Goal: Task Accomplishment & Management: Complete application form

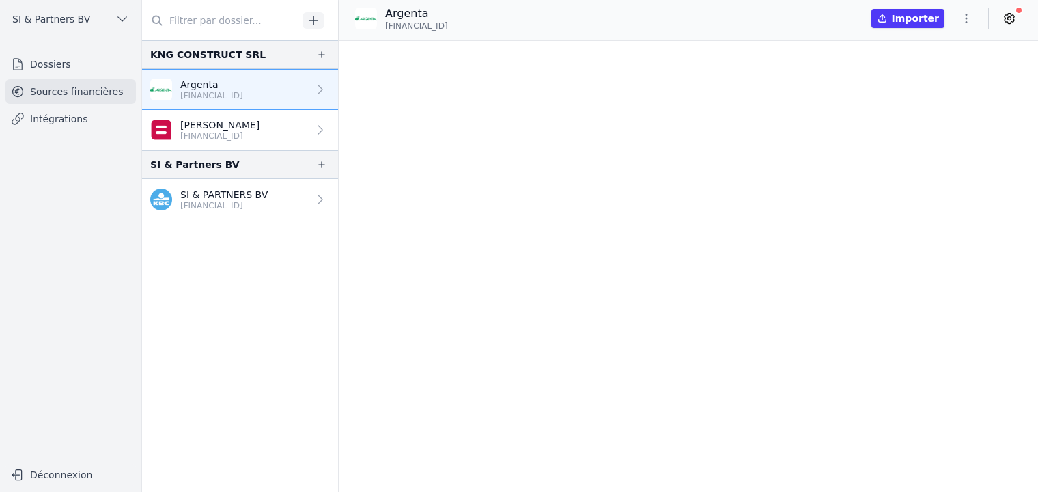
click at [262, 317] on nav "KNG CONSTRUCT SRL [GEOGRAPHIC_DATA] [FINANCIAL_ID] [PERSON_NAME] [FINANCIAL_ID]…" at bounding box center [240, 265] width 196 height 451
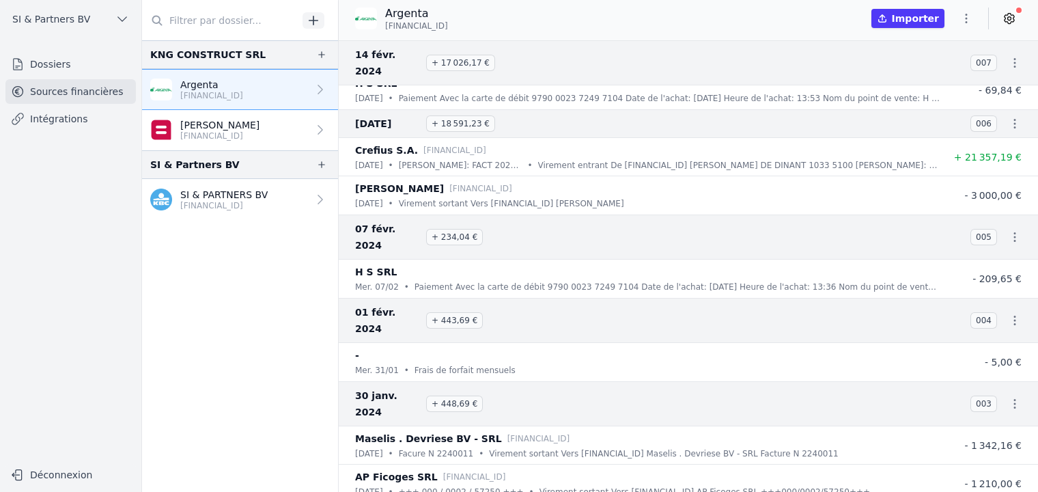
click at [207, 19] on input "text" at bounding box center [220, 20] width 156 height 25
click at [229, 262] on nav "KNG CONSTRUCT SRL [GEOGRAPHIC_DATA] [FINANCIAL_ID] [PERSON_NAME] [FINANCIAL_ID]…" at bounding box center [240, 265] width 196 height 451
click at [66, 63] on link "Dossiers" at bounding box center [70, 64] width 130 height 25
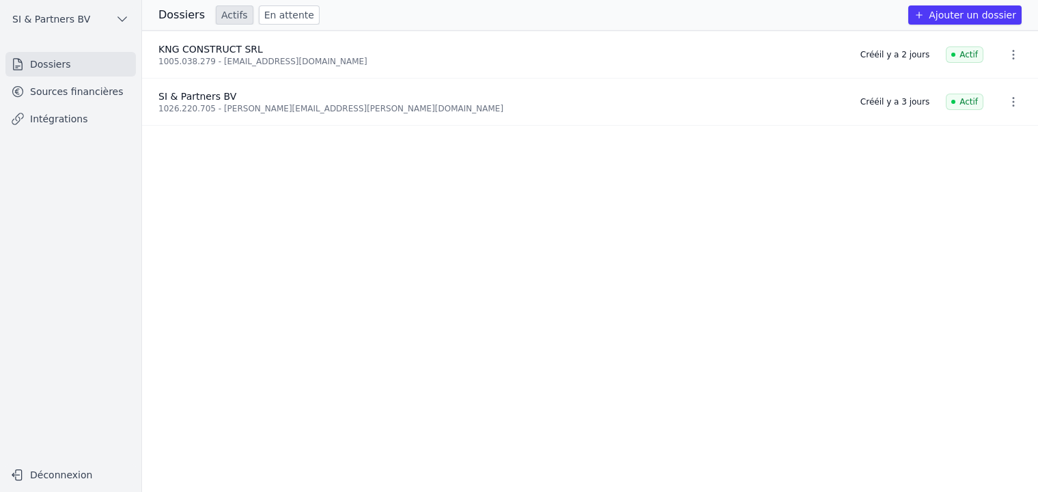
click at [981, 13] on button "Ajouter un dossier" at bounding box center [964, 14] width 113 height 19
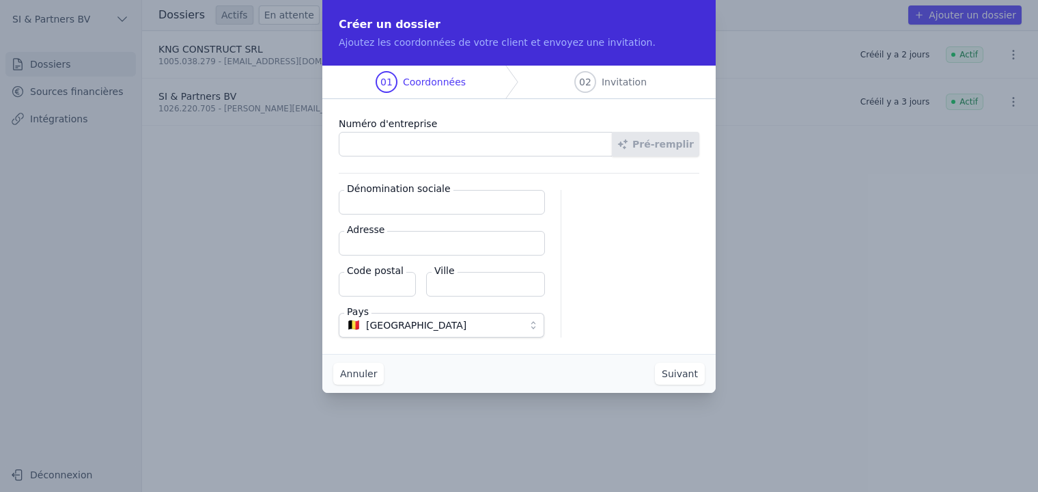
click at [436, 150] on input "Numéro d'entreprise" at bounding box center [476, 144] width 274 height 25
type input "1008.835.731"
click at [666, 138] on button "Pré-remplir" at bounding box center [655, 144] width 87 height 25
type input "NAPA & BJ Consulting BV"
type input "[STREET_ADDRESS]"
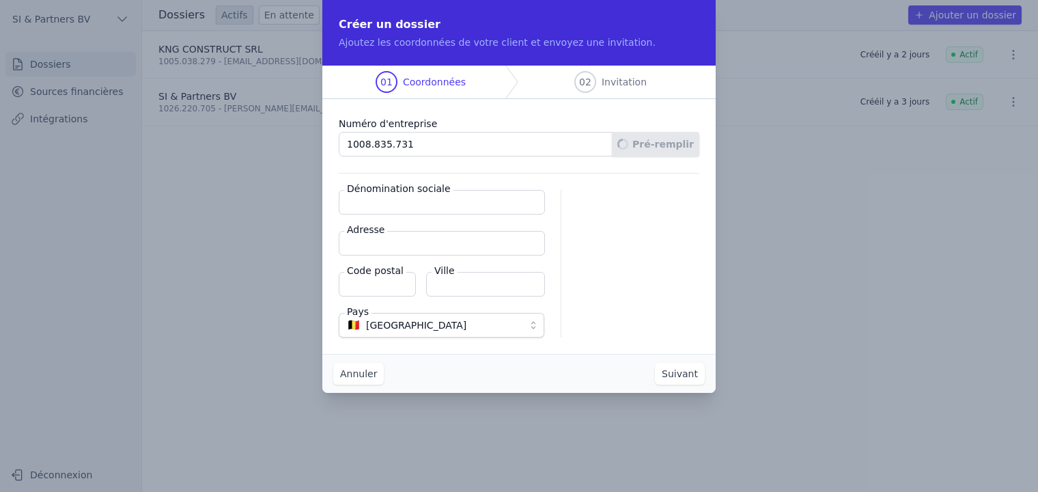
type input "1820"
type input "Steenokkerzeel"
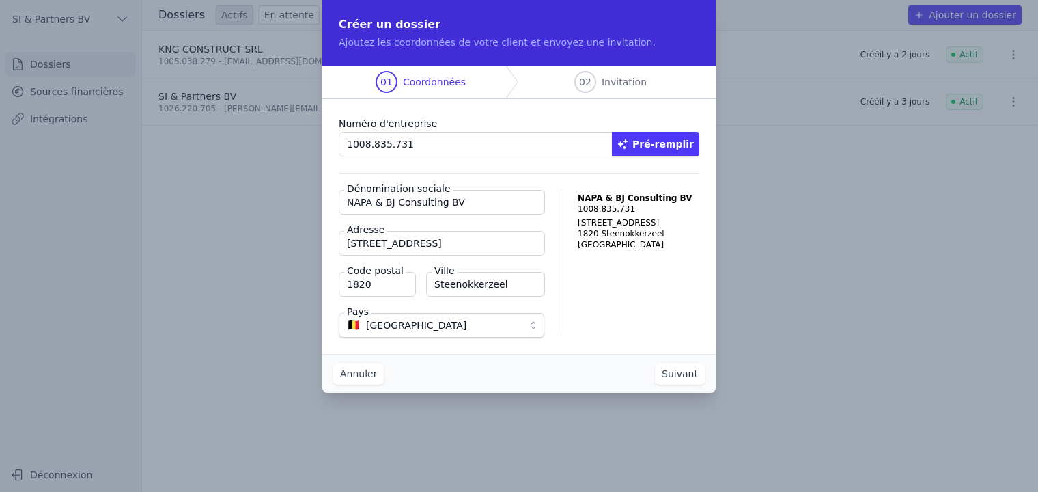
click at [683, 378] on button "Suivant" at bounding box center [680, 374] width 50 height 22
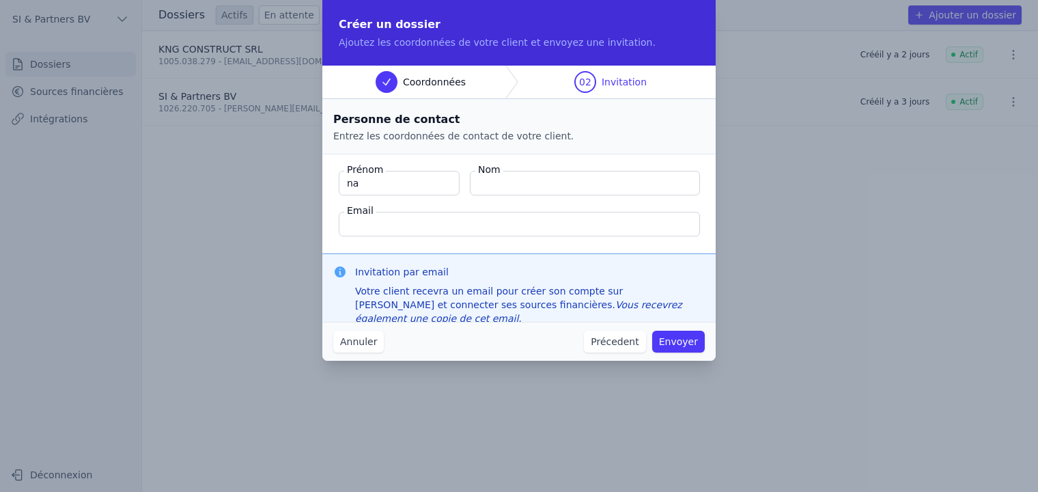
type input "n"
type input "[PERSON_NAME]"
type input "PATE"
click at [412, 224] on input "Email" at bounding box center [519, 224] width 361 height 25
paste input "[DOMAIN_NAME][EMAIL_ADDRESS][DOMAIN_NAME]"
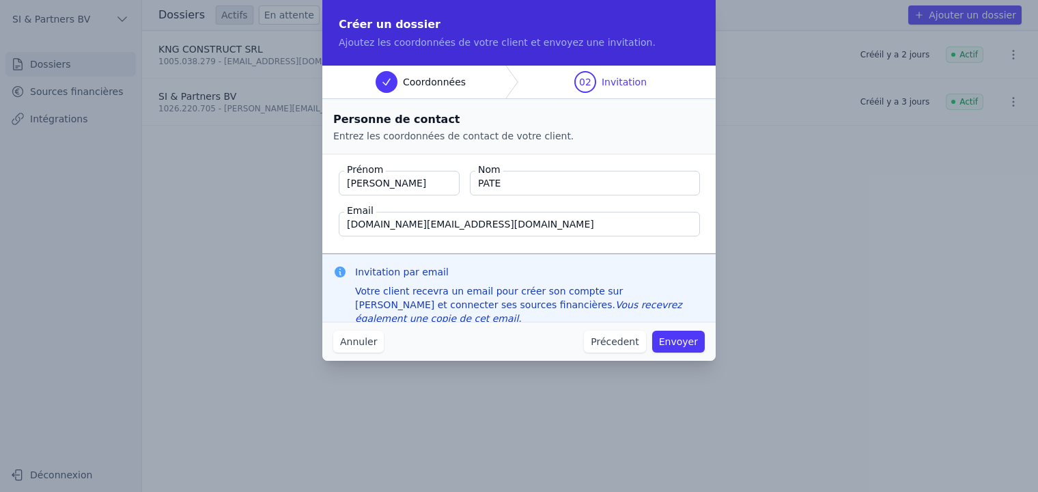
type input "[DOMAIN_NAME][EMAIL_ADDRESS][DOMAIN_NAME]"
click at [686, 341] on button "Envoyer" at bounding box center [678, 341] width 53 height 22
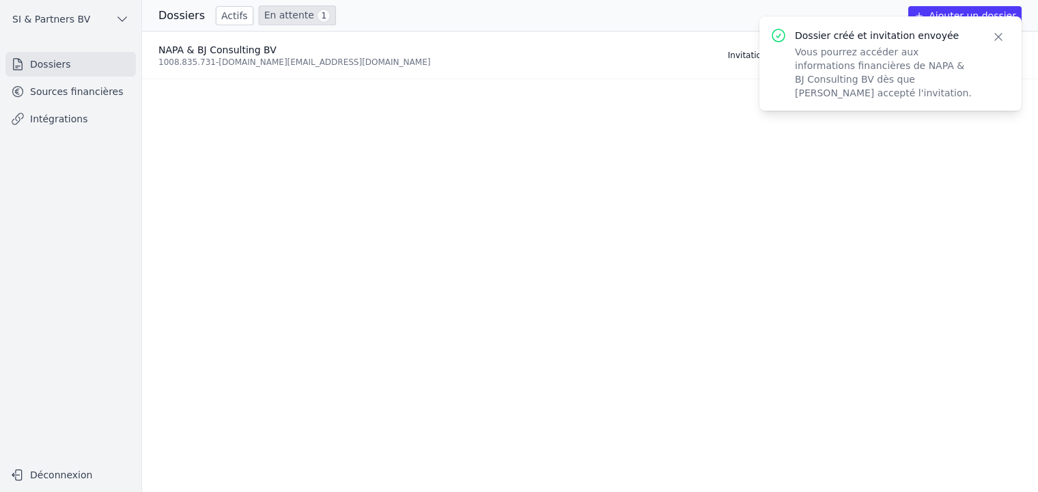
click at [527, 188] on ul "NAPA & BJ Consulting BV 1008.835.731 - [DOMAIN_NAME][EMAIL_ADDRESS][DOMAIN_NAME…" at bounding box center [590, 261] width 896 height 460
click at [994, 40] on icon "button" at bounding box center [998, 37] width 14 height 14
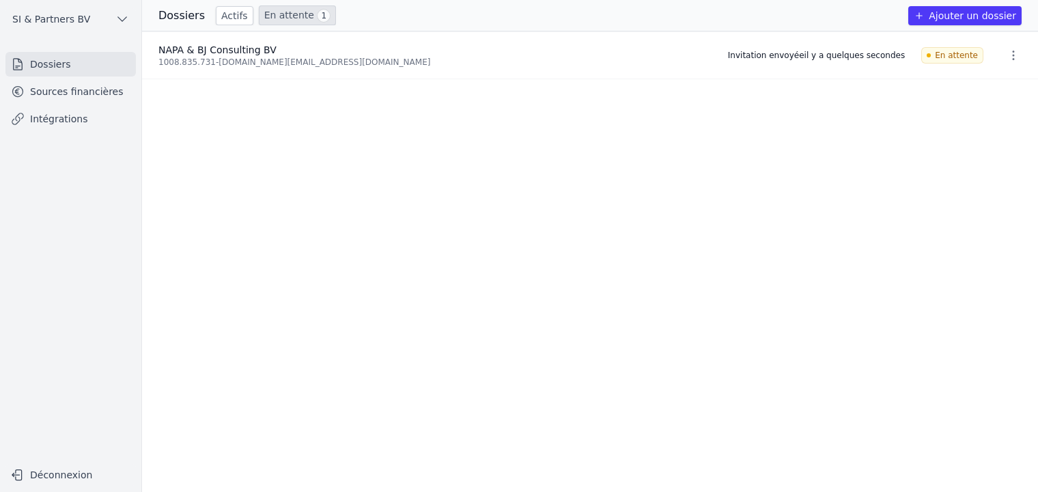
click at [535, 227] on ul "NAPA & BJ Consulting BV 1008.835.731 - [DOMAIN_NAME][EMAIL_ADDRESS][DOMAIN_NAME…" at bounding box center [590, 261] width 896 height 460
click at [104, 99] on link "Sources financières" at bounding box center [70, 91] width 130 height 25
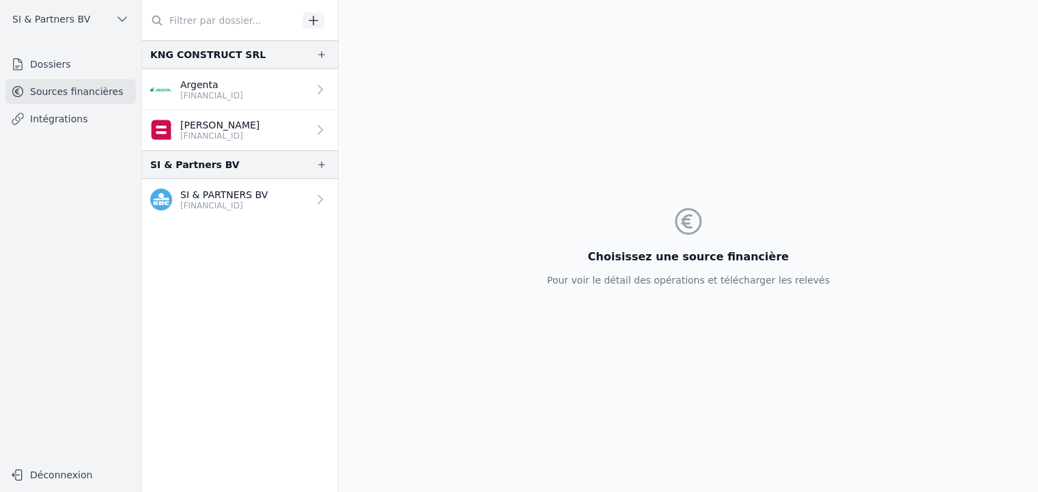
click at [66, 61] on link "Dossiers" at bounding box center [70, 64] width 130 height 25
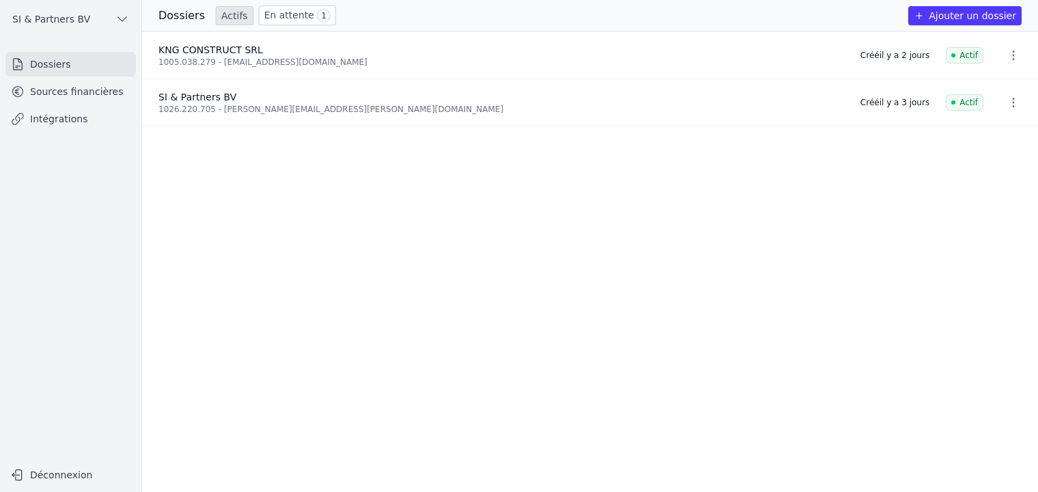
click at [289, 9] on link "En attente 1" at bounding box center [297, 15] width 77 height 20
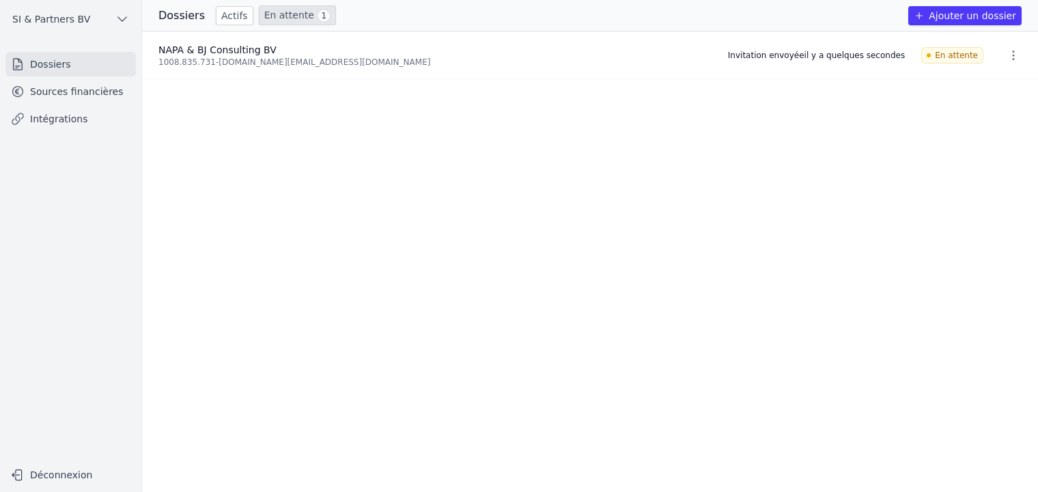
click at [952, 17] on button "Ajouter un dossier" at bounding box center [964, 15] width 113 height 19
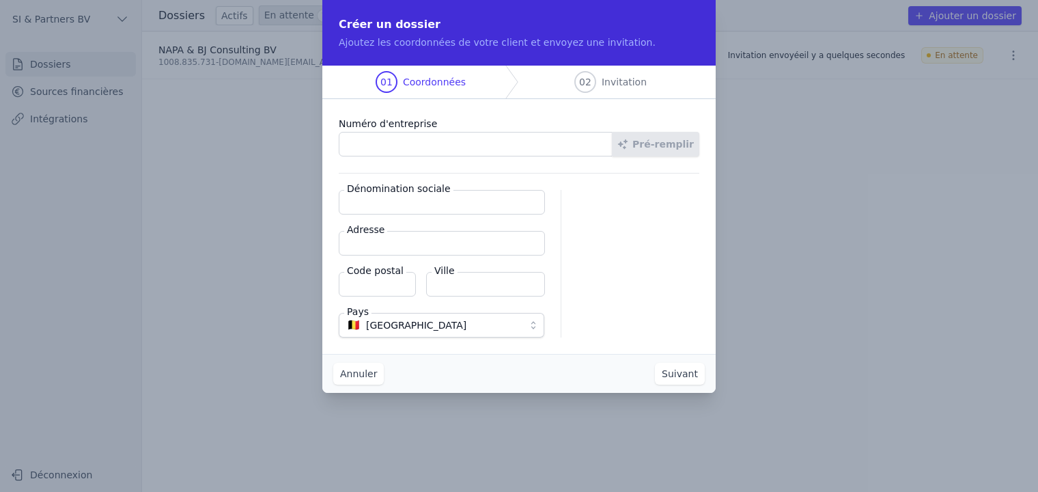
click at [393, 140] on input "Numéro d'entreprise" at bounding box center [476, 144] width 274 height 25
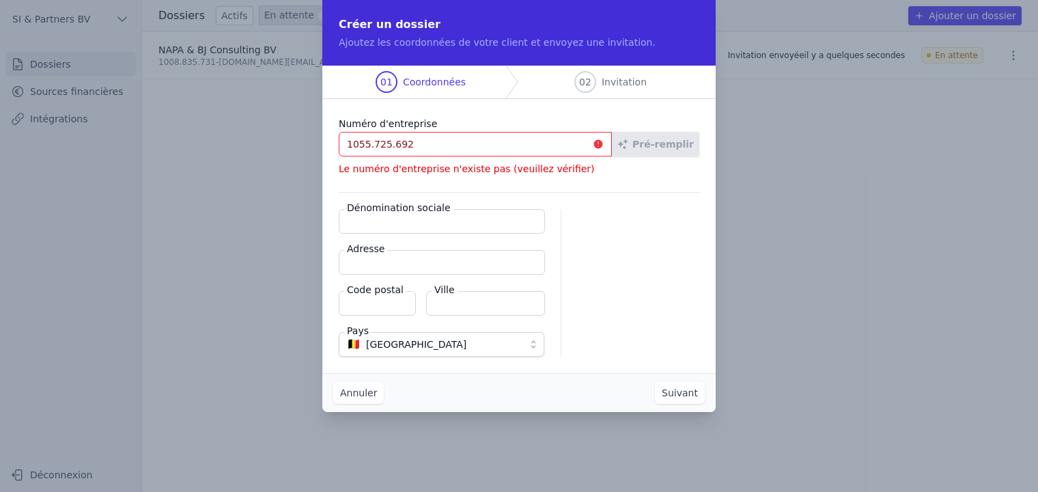
click at [361, 145] on input "1055.725.692" at bounding box center [475, 144] width 273 height 25
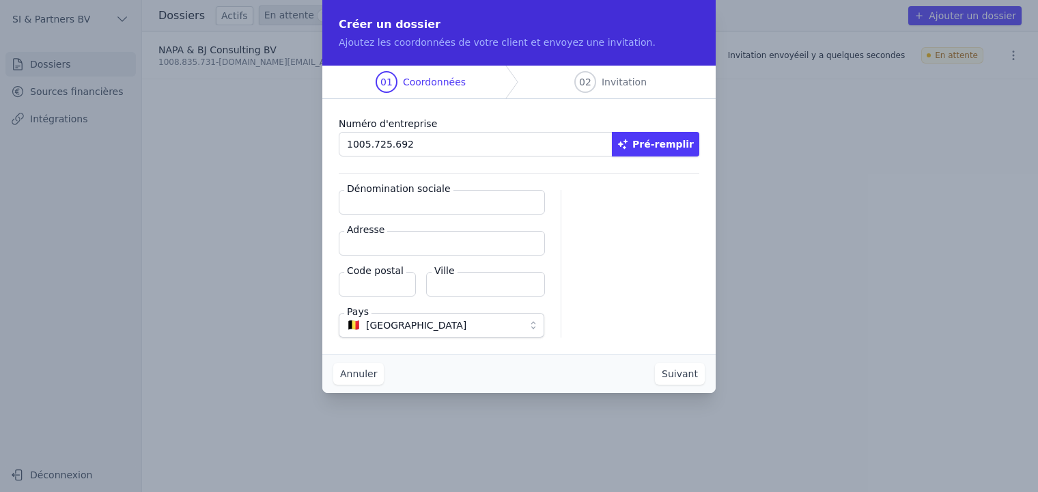
type input "1005.725.692"
click at [653, 142] on button "Pré-remplir" at bounding box center [655, 144] width 87 height 25
type input "ABV SERVICES SRL"
type input "[GEOGRAPHIC_DATA] 127"
type input "1140"
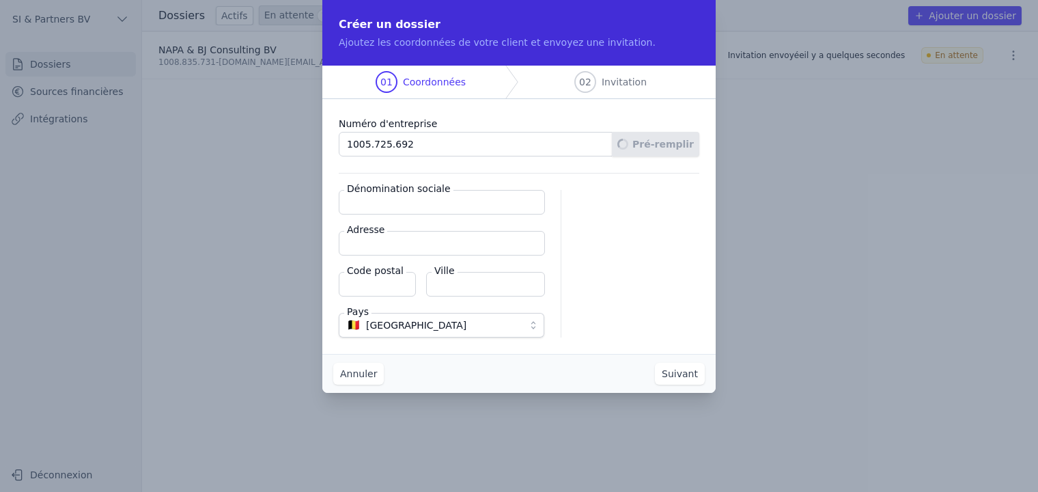
type input "Evere"
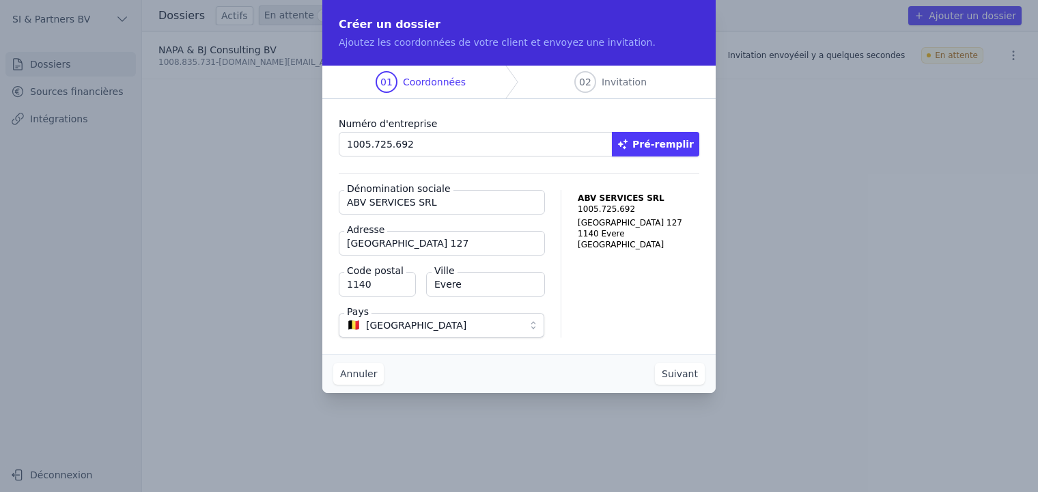
click at [669, 375] on button "Suivant" at bounding box center [680, 374] width 50 height 22
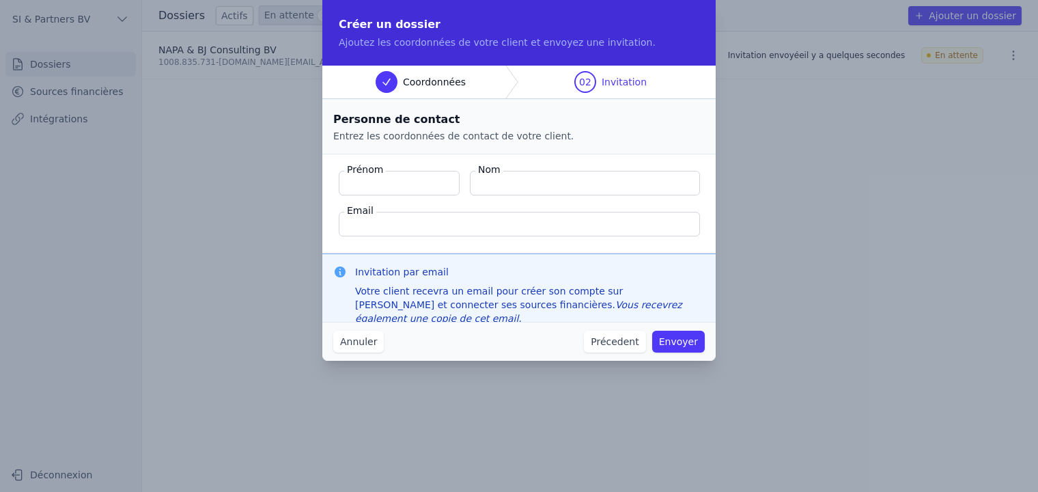
click at [380, 184] on input "Prénom" at bounding box center [399, 183] width 121 height 25
type input "VARTAN"
type input "[PERSON_NAME]"
click at [505, 219] on input "Email" at bounding box center [519, 224] width 361 height 25
click at [421, 218] on input "Email" at bounding box center [519, 224] width 361 height 25
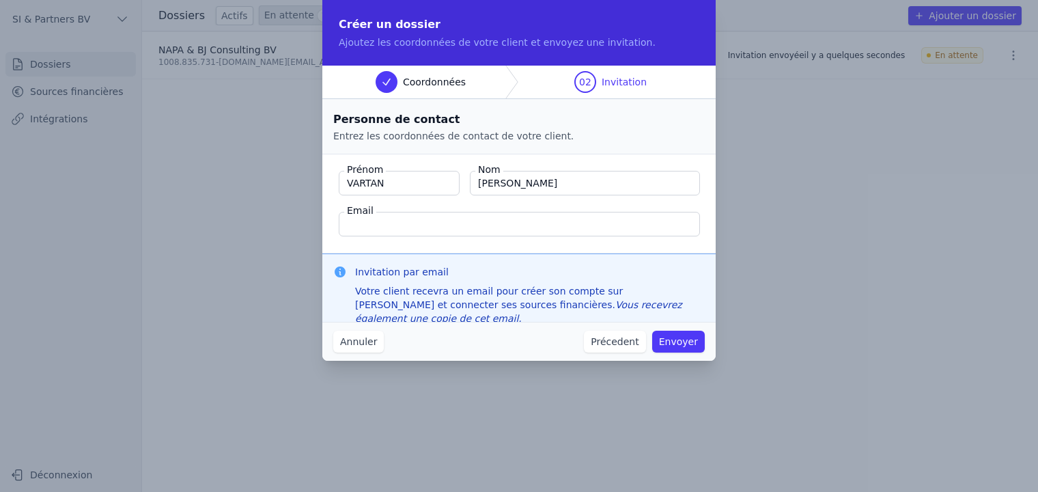
paste input "[EMAIL_ADDRESS][DOMAIN_NAME]"
type input "[EMAIL_ADDRESS][DOMAIN_NAME]"
click at [694, 343] on button "Envoyer" at bounding box center [678, 341] width 53 height 22
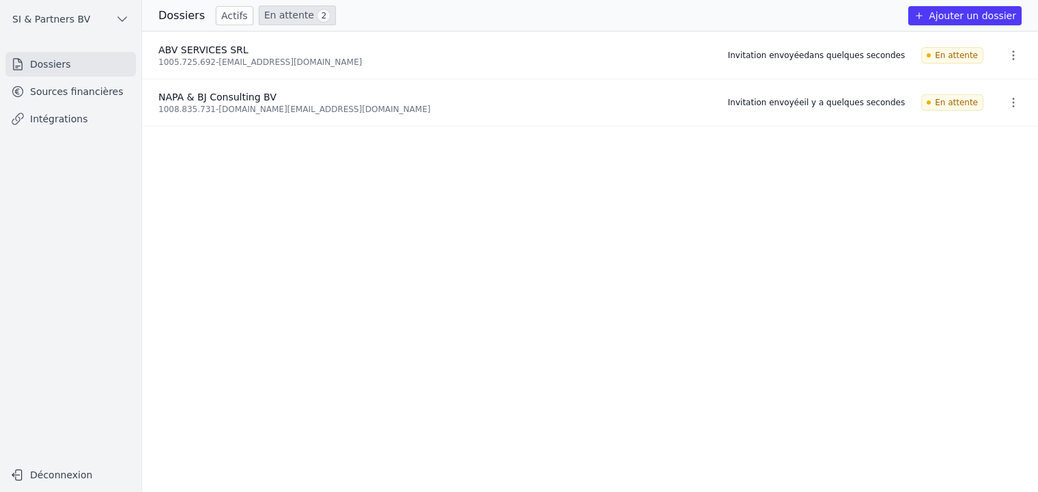
click at [945, 19] on button "Ajouter un dossier" at bounding box center [964, 15] width 113 height 19
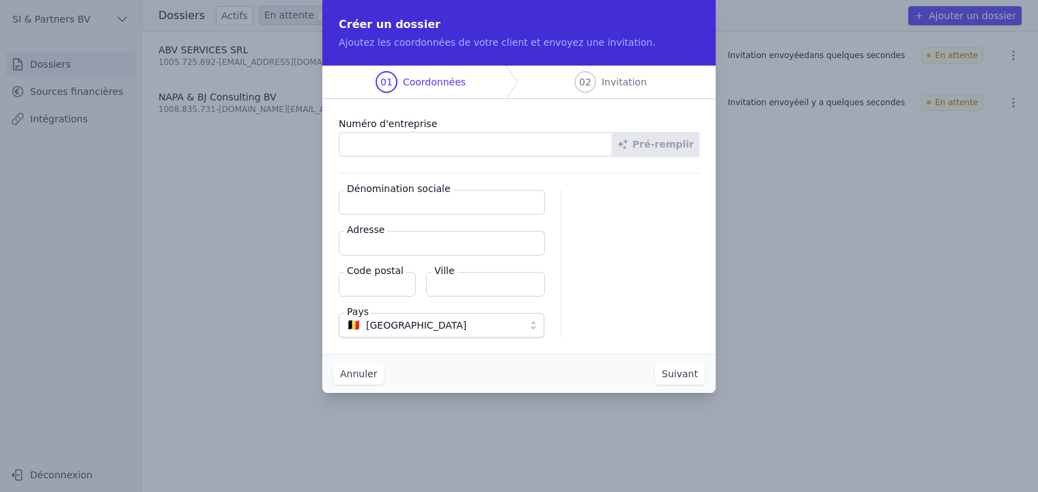
click at [367, 143] on input "Numéro d'entreprise" at bounding box center [476, 144] width 274 height 25
type input "0716.741.611"
click at [658, 148] on button "Pré-remplir" at bounding box center [655, 144] width 87 height 25
type input "AQUEDUC COMMUNICATIONS EUROPE SNC"
type input "Chaussée de Saint-Job 777"
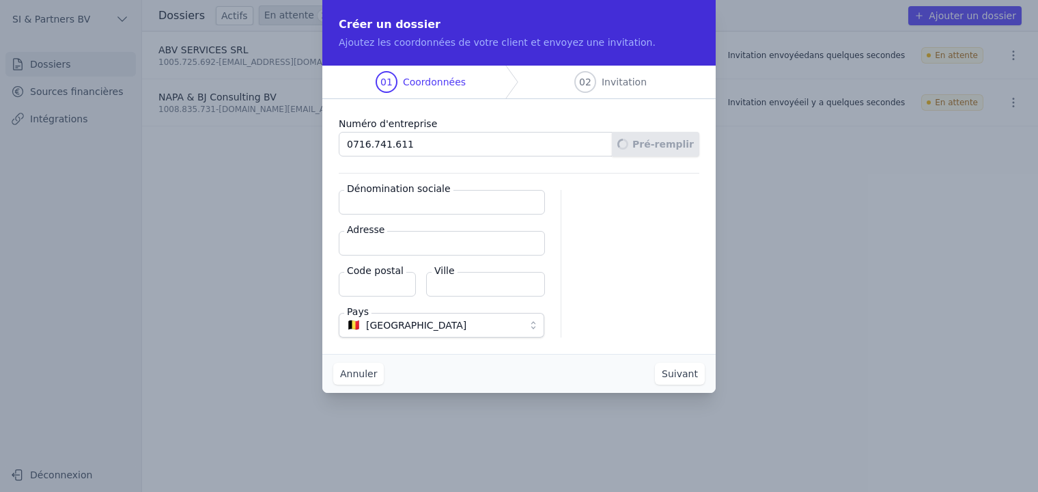
type input "1180"
type input "Uccle"
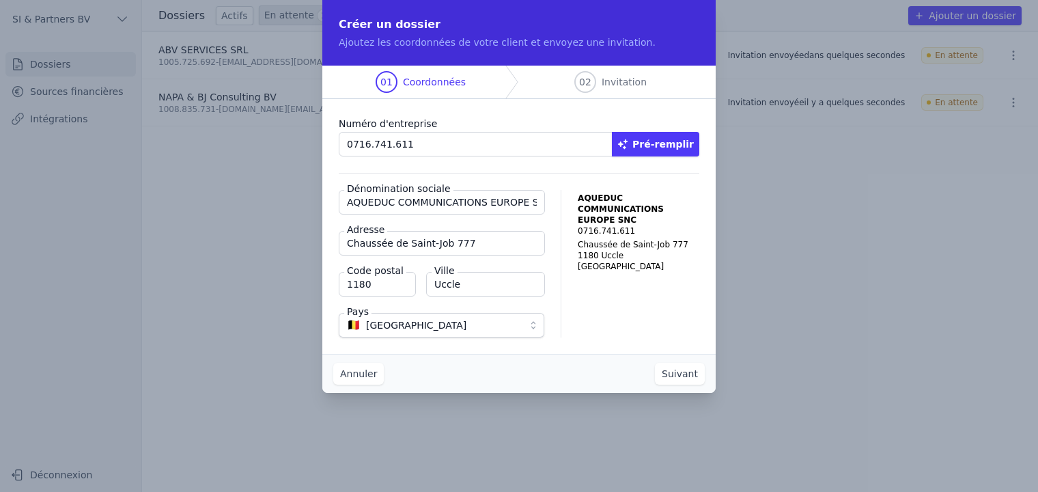
click at [675, 372] on button "Suivant" at bounding box center [680, 374] width 50 height 22
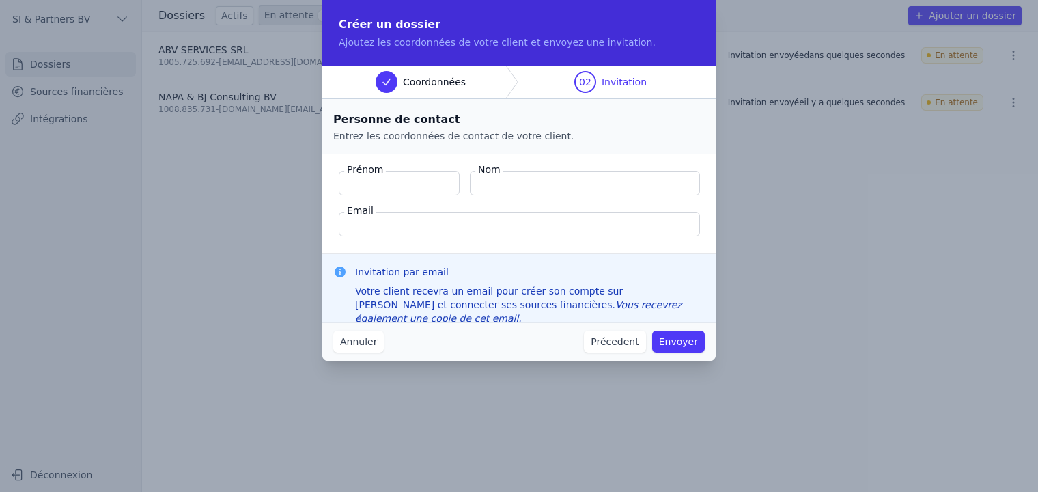
click at [381, 183] on input "Prénom" at bounding box center [399, 183] width 121 height 25
click at [376, 181] on input "Prénom" at bounding box center [399, 183] width 121 height 25
type input "j"
type input "[PERSON_NAME]"
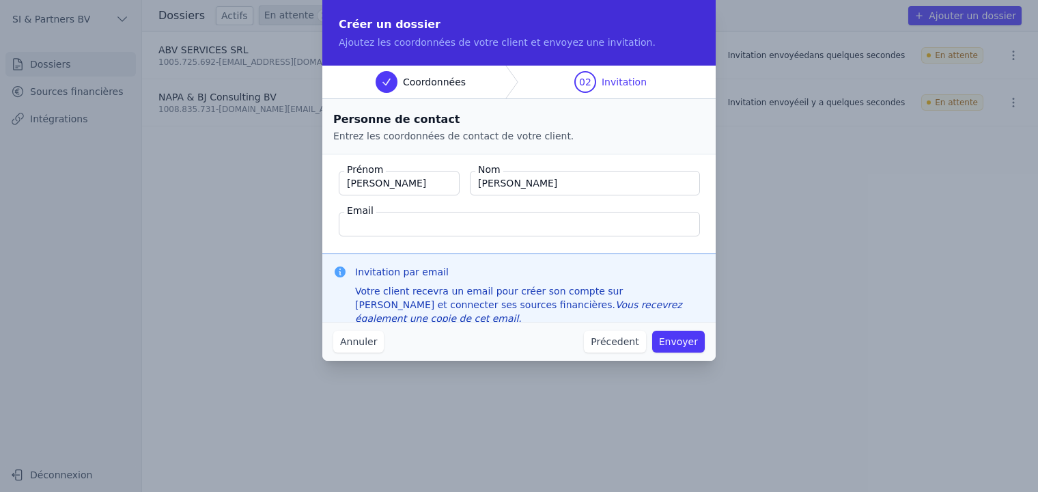
click at [498, 221] on input "Email" at bounding box center [519, 224] width 361 height 25
paste input "[EMAIL_ADDRESS][DOMAIN_NAME]"
type input "[EMAIL_ADDRESS][DOMAIN_NAME]"
click at [590, 159] on fieldset "Prénom [PERSON_NAME] Nom [GEOGRAPHIC_DATA] Email [EMAIL_ADDRESS][DOMAIN_NAME]" at bounding box center [518, 203] width 393 height 99
click at [681, 341] on button "Envoyer" at bounding box center [678, 341] width 53 height 22
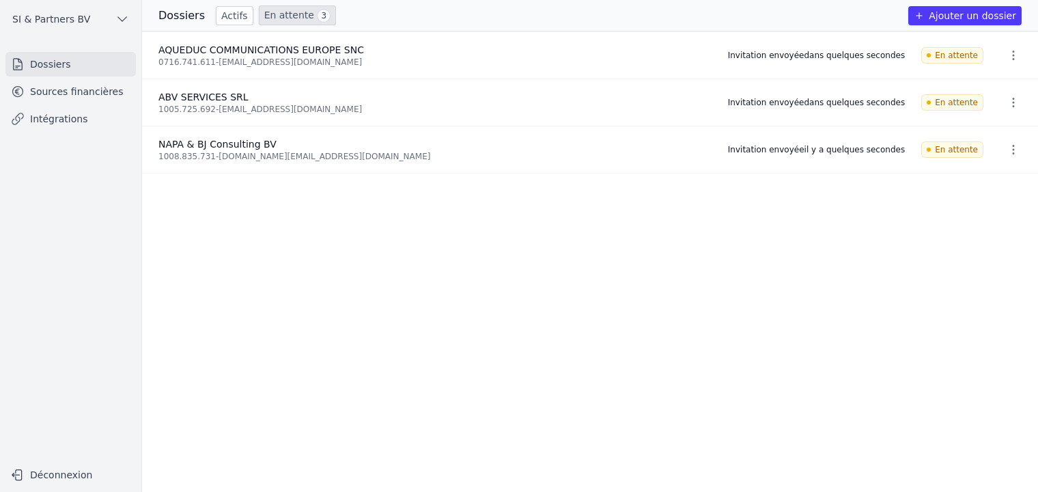
drag, startPoint x: 620, startPoint y: 426, endPoint x: 614, endPoint y: 406, distance: 21.2
click at [619, 425] on ul "AQUEDUC COMMUNICATIONS EUROPE SNC 0716.741.611 - [EMAIL_ADDRESS][DOMAIN_NAME] I…" at bounding box center [590, 261] width 896 height 460
click at [956, 17] on button "Ajouter un dossier" at bounding box center [964, 15] width 113 height 19
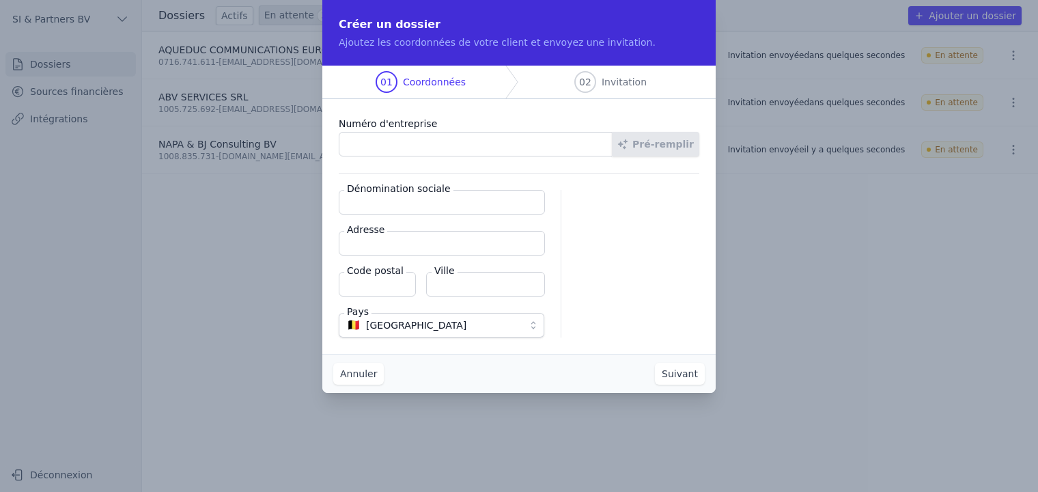
click at [416, 145] on input "Numéro d'entreprise" at bounding box center [476, 144] width 274 height 25
type input "1023.333.766"
click at [664, 148] on button "Pré-remplir" at bounding box center [655, 144] width 87 height 25
type input "BRUSSELS RENOVATIE & CIE BV"
type input "Kostersberg 10"
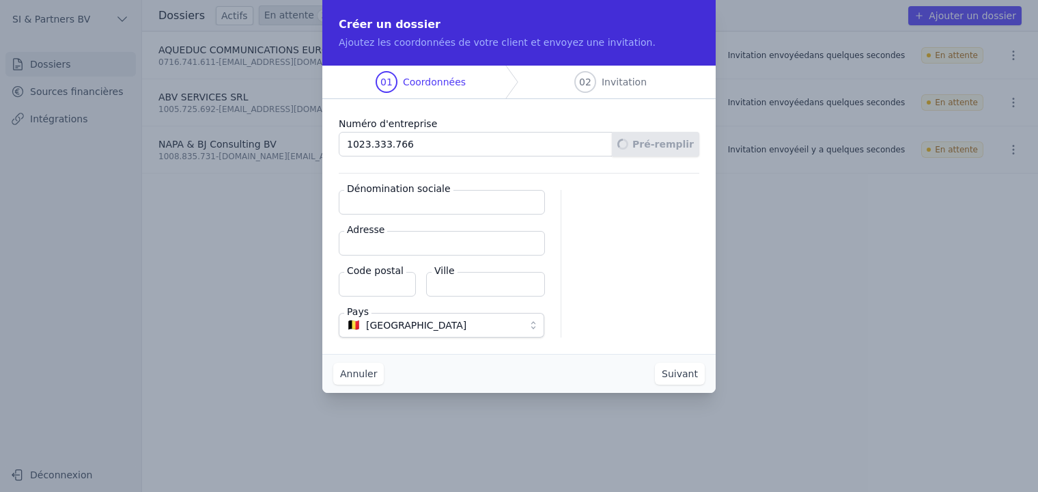
type input "3060"
type input "Bertem"
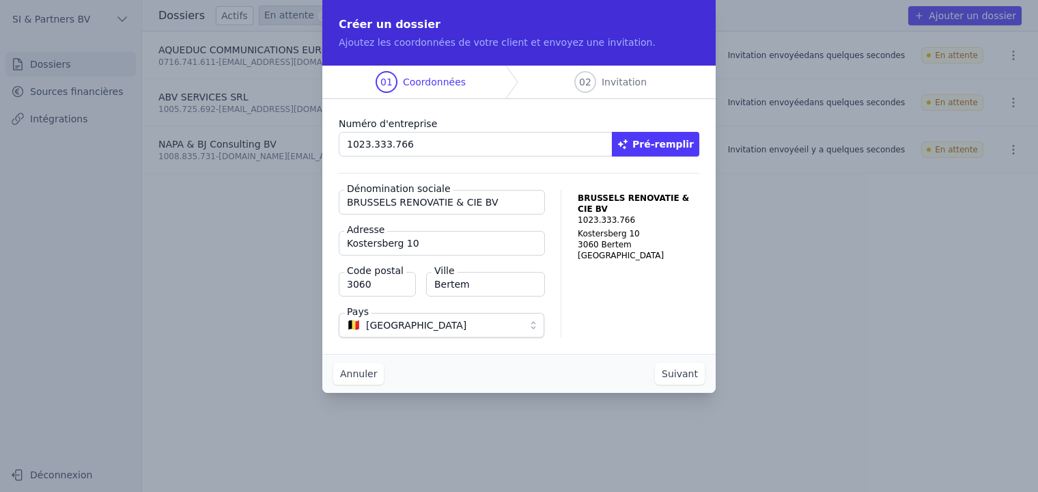
click at [683, 372] on button "Suivant" at bounding box center [680, 374] width 50 height 22
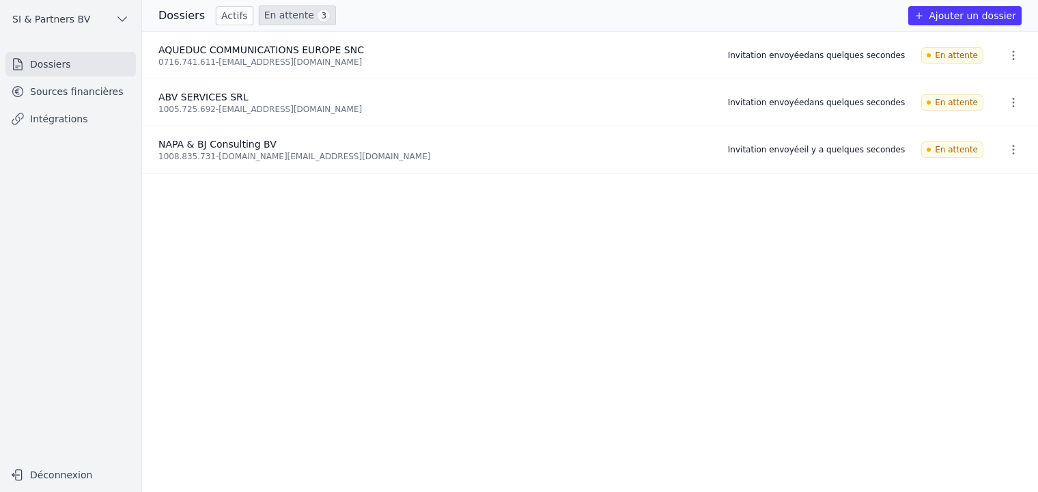
click at [972, 14] on button "Ajouter un dossier" at bounding box center [964, 15] width 113 height 19
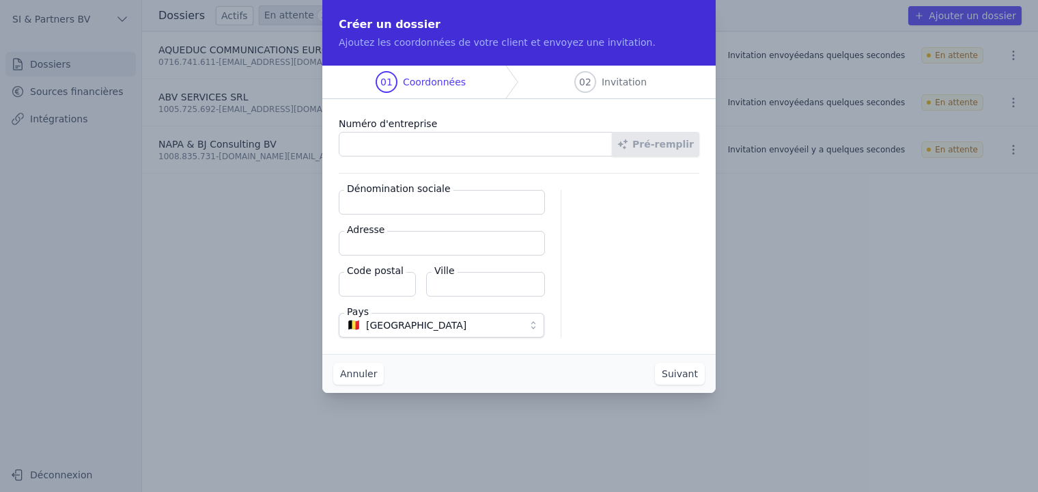
click at [426, 147] on input "Numéro d'entreprise" at bounding box center [476, 144] width 274 height 25
type input "1023.333.766"
click at [655, 363] on button "Suivant" at bounding box center [680, 374] width 50 height 22
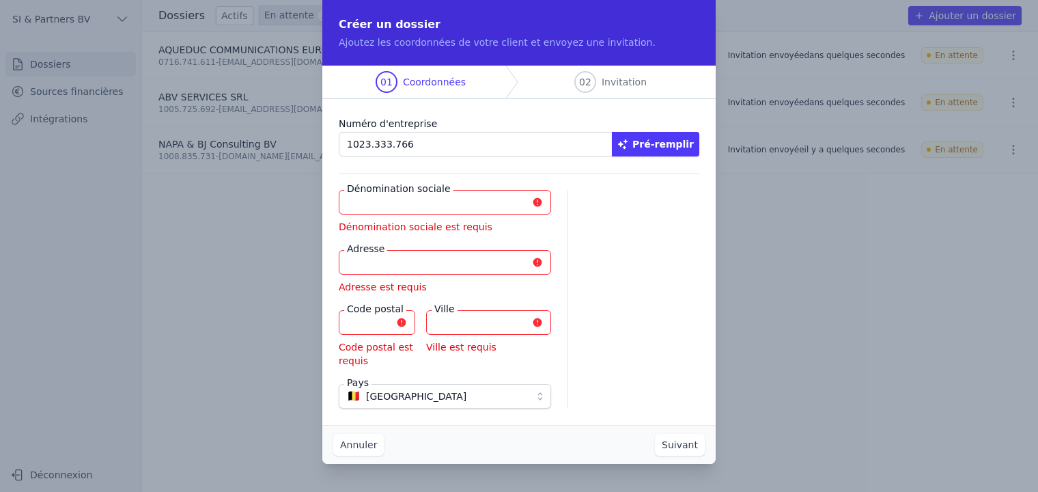
click at [664, 139] on button "Pré-remplir" at bounding box center [655, 144] width 87 height 25
type input "BRUSSELS RENOVATIE & CIE BV"
type input "Kostersberg 10"
type input "3060"
type input "Bertem"
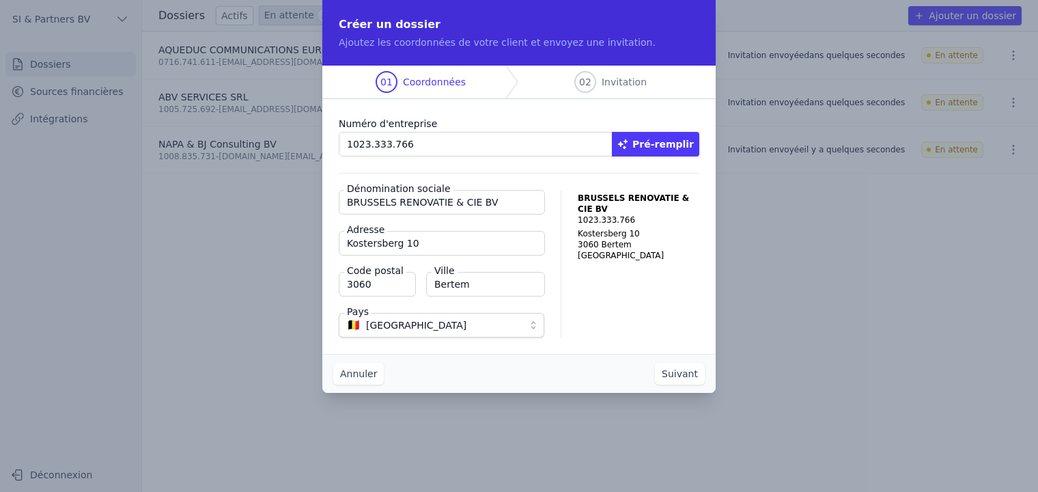
click at [677, 369] on button "Suivant" at bounding box center [680, 374] width 50 height 22
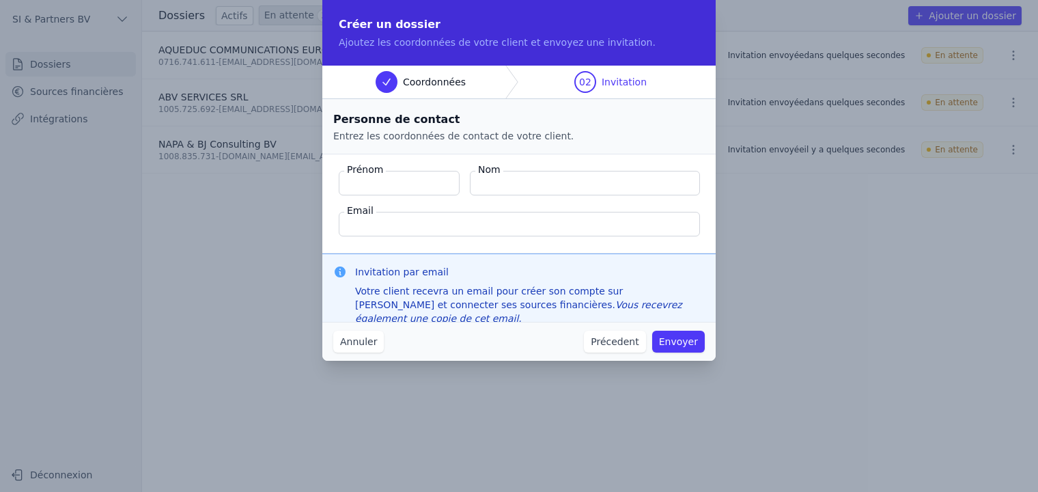
click at [405, 181] on input "Prénom" at bounding box center [399, 183] width 121 height 25
click at [580, 219] on input "Email" at bounding box center [519, 224] width 361 height 25
paste input "[EMAIL_ADDRESS][DOMAIN_NAME]"
type input "[EMAIL_ADDRESS][DOMAIN_NAME]"
click at [407, 185] on input "Prénom" at bounding box center [399, 183] width 121 height 25
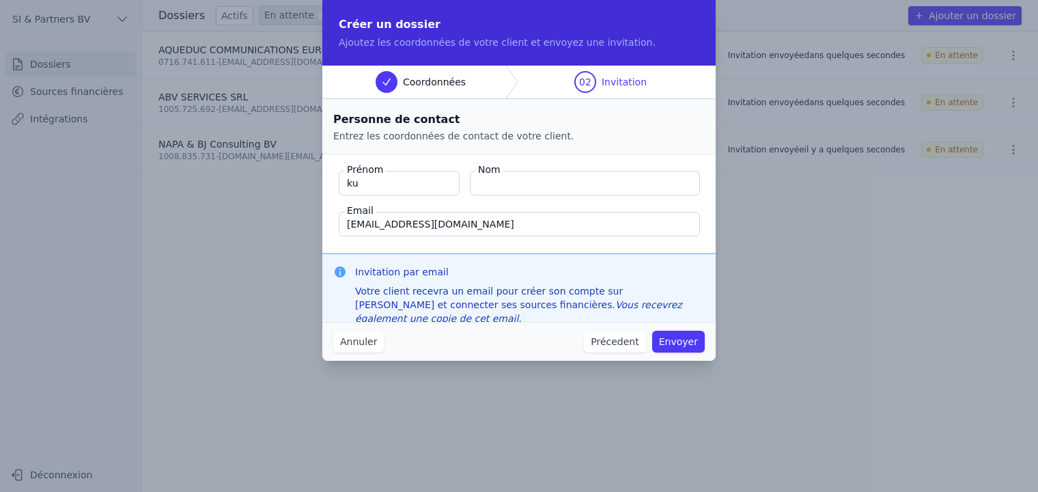
type input "k"
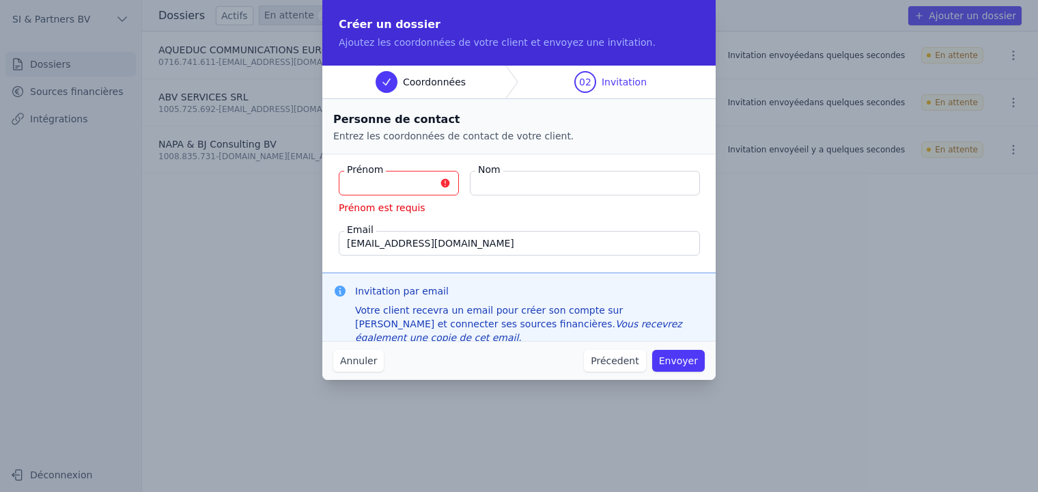
type input "L"
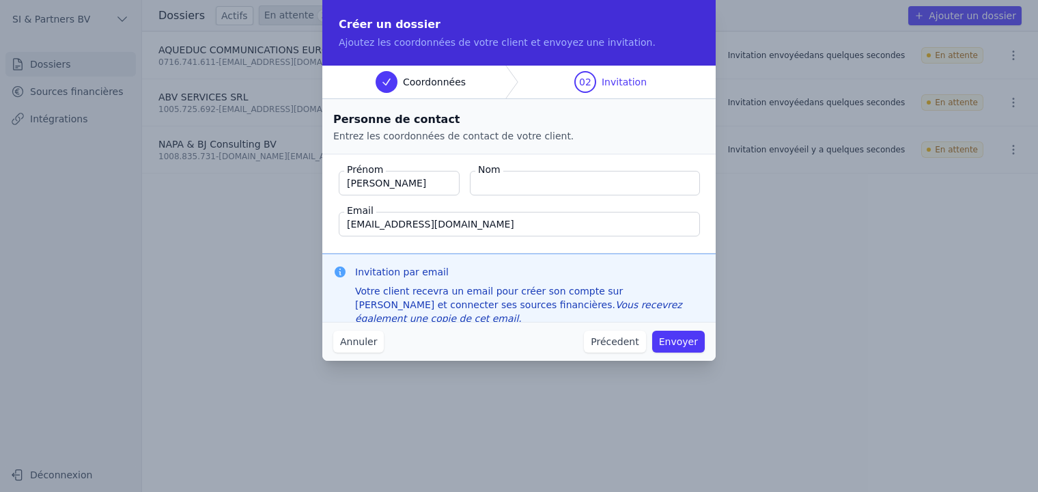
type input "[PERSON_NAME]"
click at [538, 177] on input "Nom" at bounding box center [585, 183] width 230 height 25
type input "[PERSON_NAME]"
click at [670, 347] on button "Envoyer" at bounding box center [678, 341] width 53 height 22
